Goal: Task Accomplishment & Management: Manage account settings

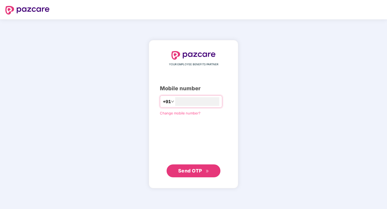
type input "**********"
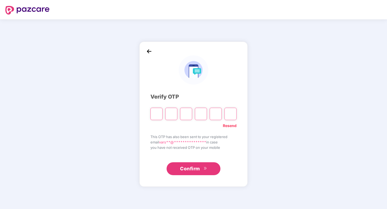
type input "*"
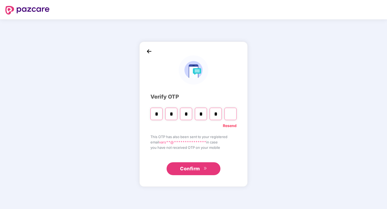
type input "*"
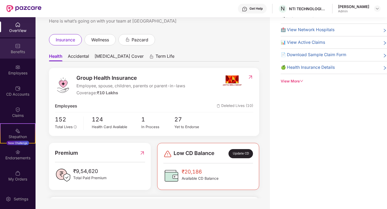
click at [28, 47] on div "Benefits" at bounding box center [17, 48] width 35 height 20
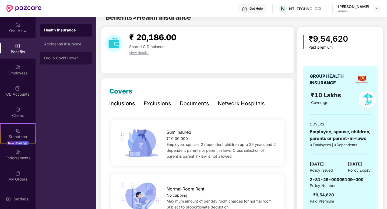
scroll to position [17, 0]
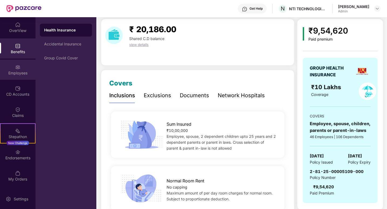
click at [5, 67] on div "Employees" at bounding box center [17, 70] width 35 height 20
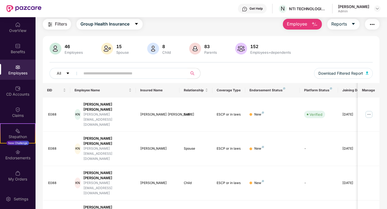
click at [119, 69] on span at bounding box center [132, 73] width 110 height 11
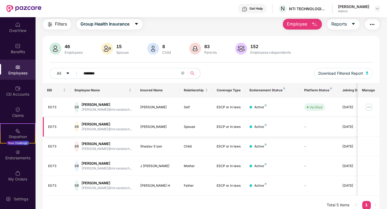
scroll to position [0, 13]
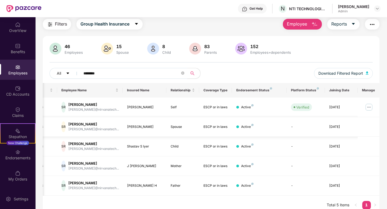
type input "********"
click at [245, 127] on div "Active" at bounding box center [247, 126] width 12 height 5
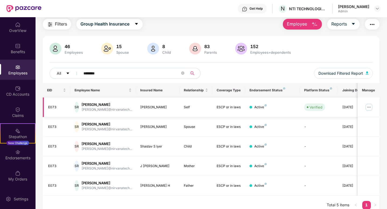
click at [353, 106] on div "03 Mar 2025" at bounding box center [354, 107] width 24 height 5
click at [379, 108] on div "Filters Group Health Insurance Employee Reports 46 Employees 15 Spouse 8 Child …" at bounding box center [210, 117] width 351 height 196
click at [373, 108] on td at bounding box center [368, 108] width 22 height 20
click at [371, 107] on img at bounding box center [368, 107] width 9 height 9
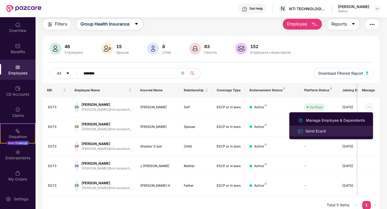
click at [317, 130] on div "Send Ecard" at bounding box center [315, 131] width 23 height 6
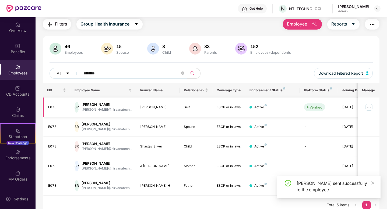
click at [368, 106] on img at bounding box center [368, 107] width 9 height 9
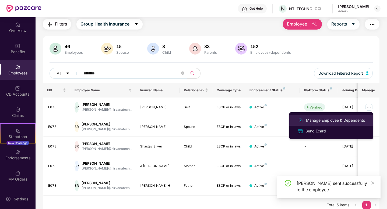
click at [345, 117] on div "Manage Employee & Dependents" at bounding box center [335, 120] width 61 height 6
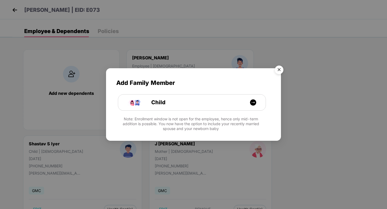
click at [277, 70] on img "Close" at bounding box center [278, 70] width 15 height 15
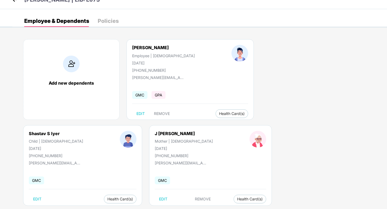
scroll to position [20, 0]
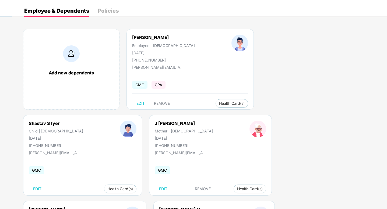
click at [224, 200] on span "Health Insurance(ESCP or parent-in-law)" at bounding box center [246, 200] width 80 height 6
click at [215, 106] on button "Health Card(s)" at bounding box center [231, 103] width 33 height 9
click at [225, 116] on span "Health Insurance(ESCP or parent-in-law)" at bounding box center [243, 114] width 80 height 6
